Goal: Task Accomplishment & Management: Use online tool/utility

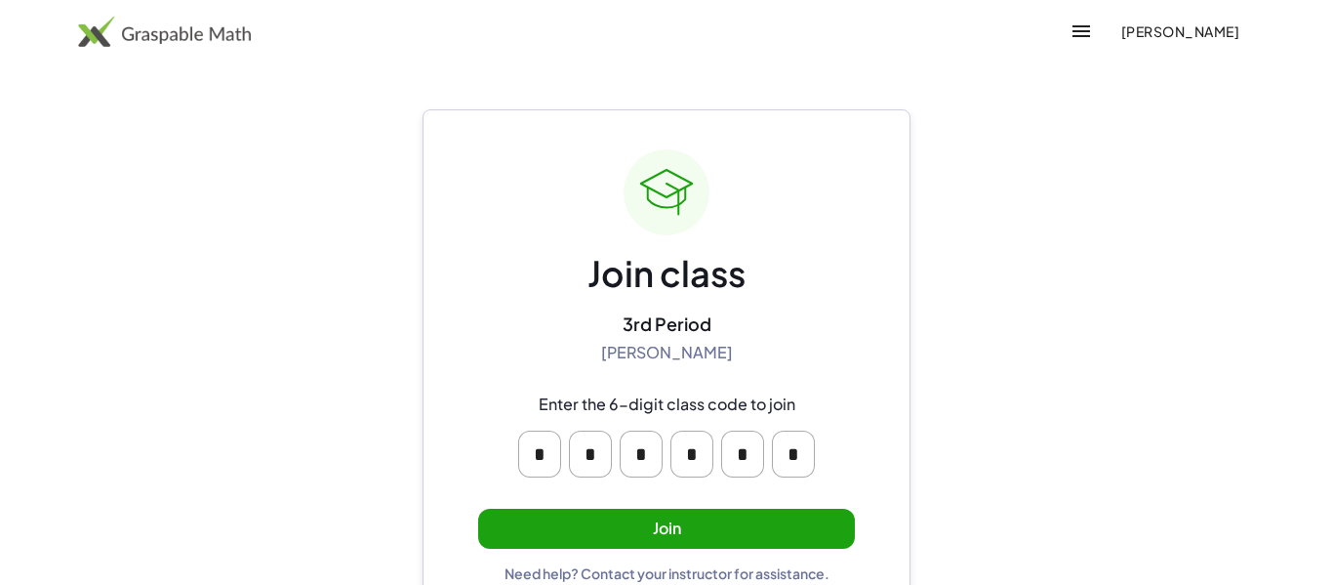
scroll to position [37, 0]
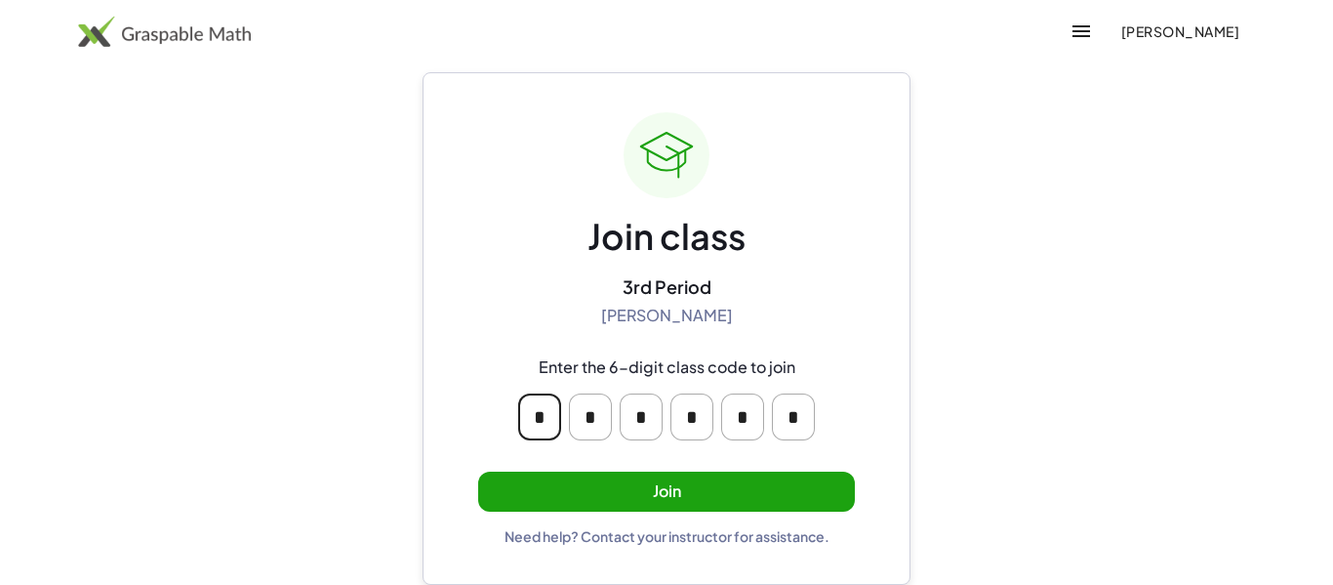
click at [547, 425] on input "*" at bounding box center [539, 416] width 43 height 47
click at [642, 484] on button "Join" at bounding box center [666, 491] width 377 height 40
